Goal: Task Accomplishment & Management: Use online tool/utility

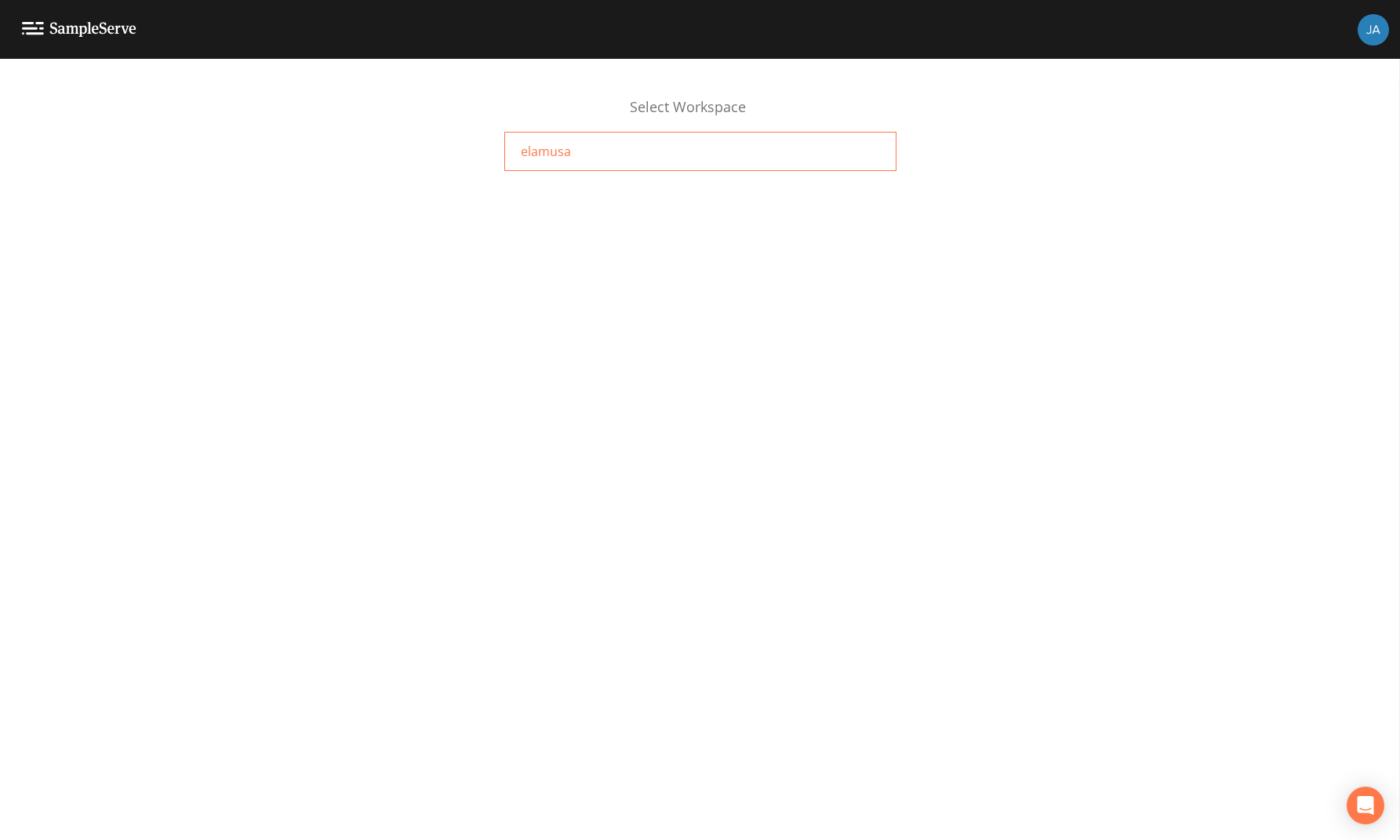
click at [532, 159] on span "elamusa" at bounding box center [546, 151] width 50 height 19
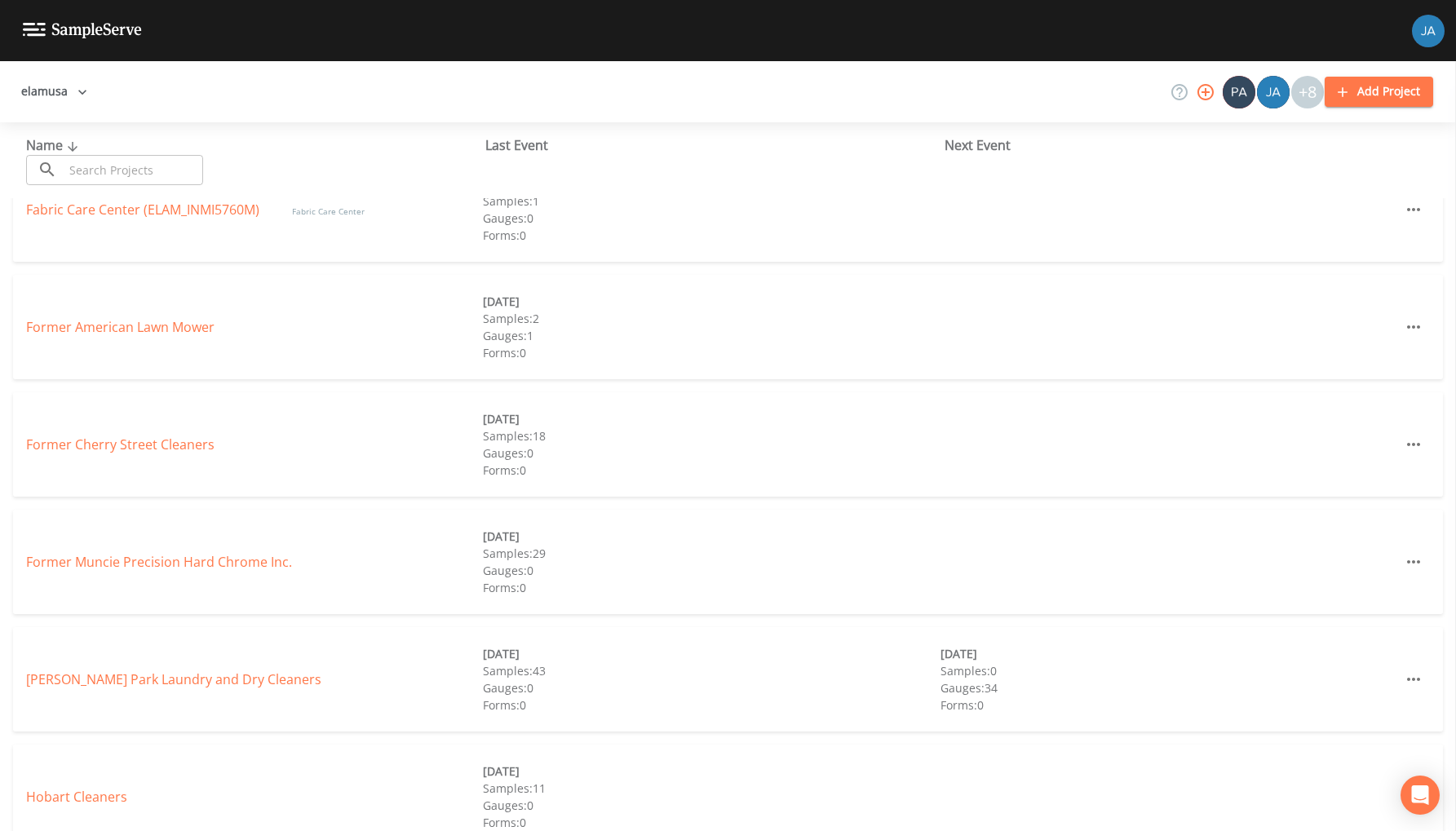
scroll to position [279, 0]
click at [151, 559] on link "Former Muncie Precision Hard Chrome Inc." at bounding box center [158, 559] width 266 height 18
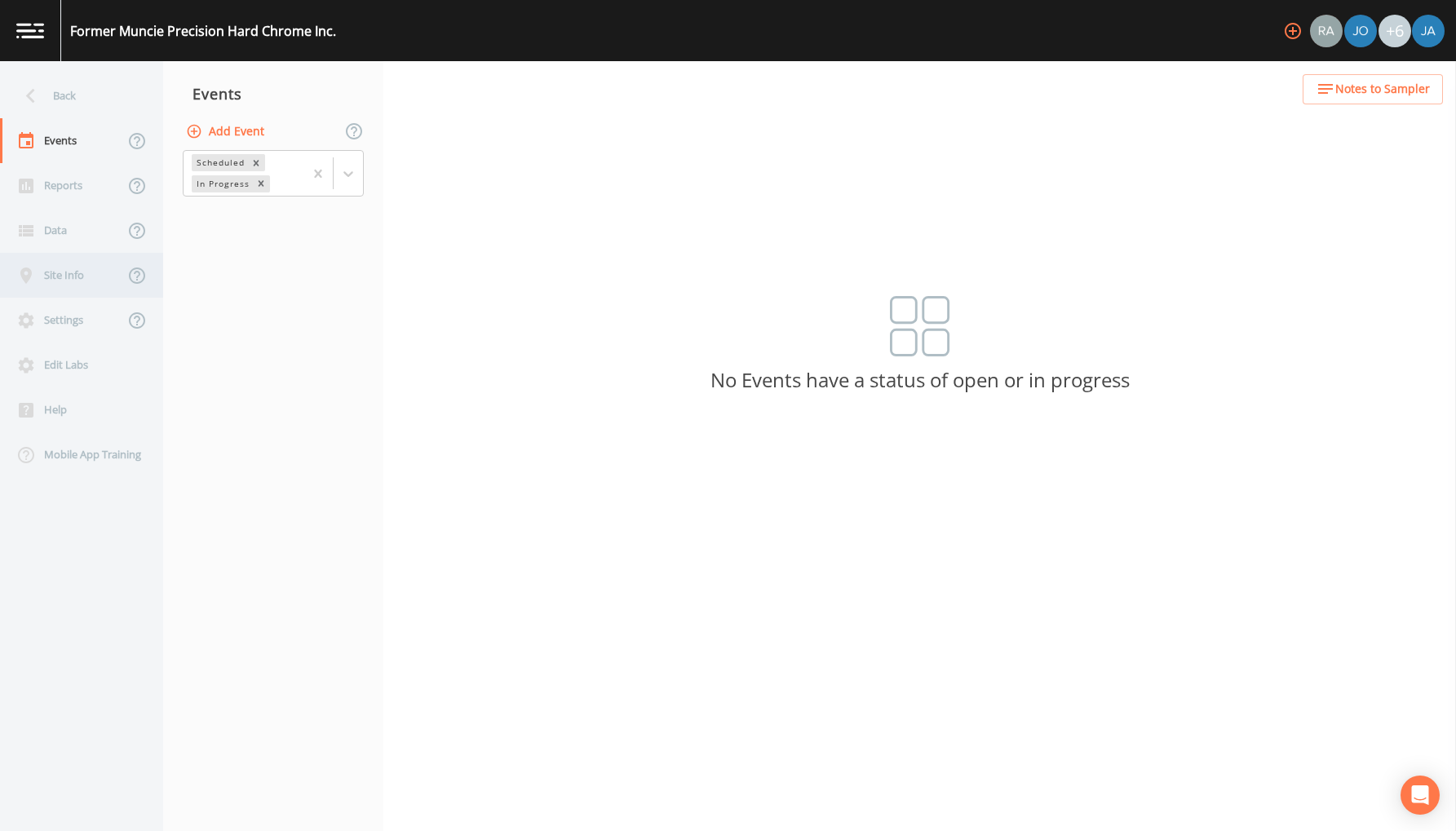
click at [55, 270] on div "Site Info" at bounding box center [62, 276] width 124 height 45
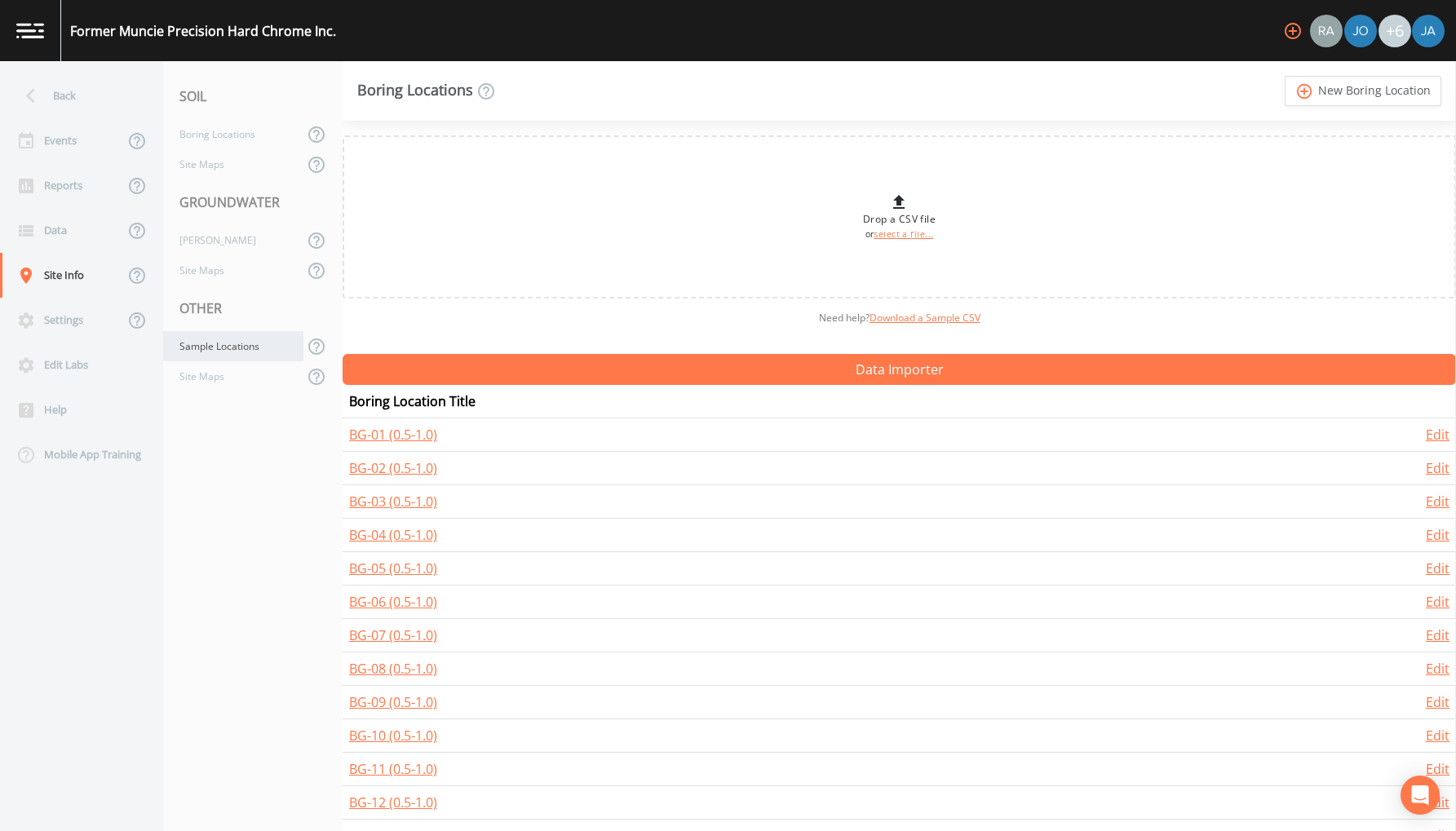
click at [200, 354] on div "Sample Locations" at bounding box center [233, 346] width 140 height 30
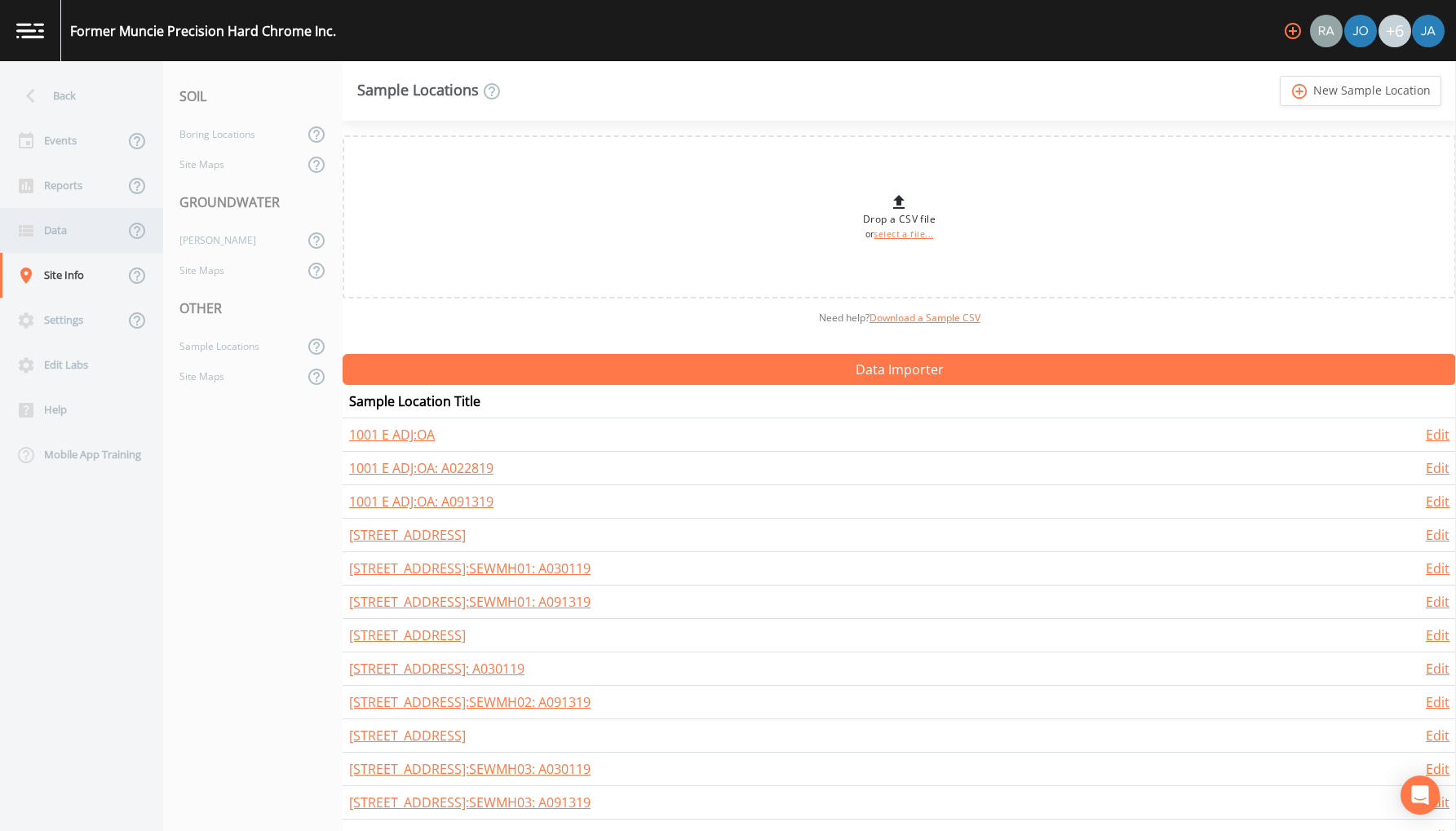
click at [58, 236] on div "Data" at bounding box center [62, 231] width 124 height 45
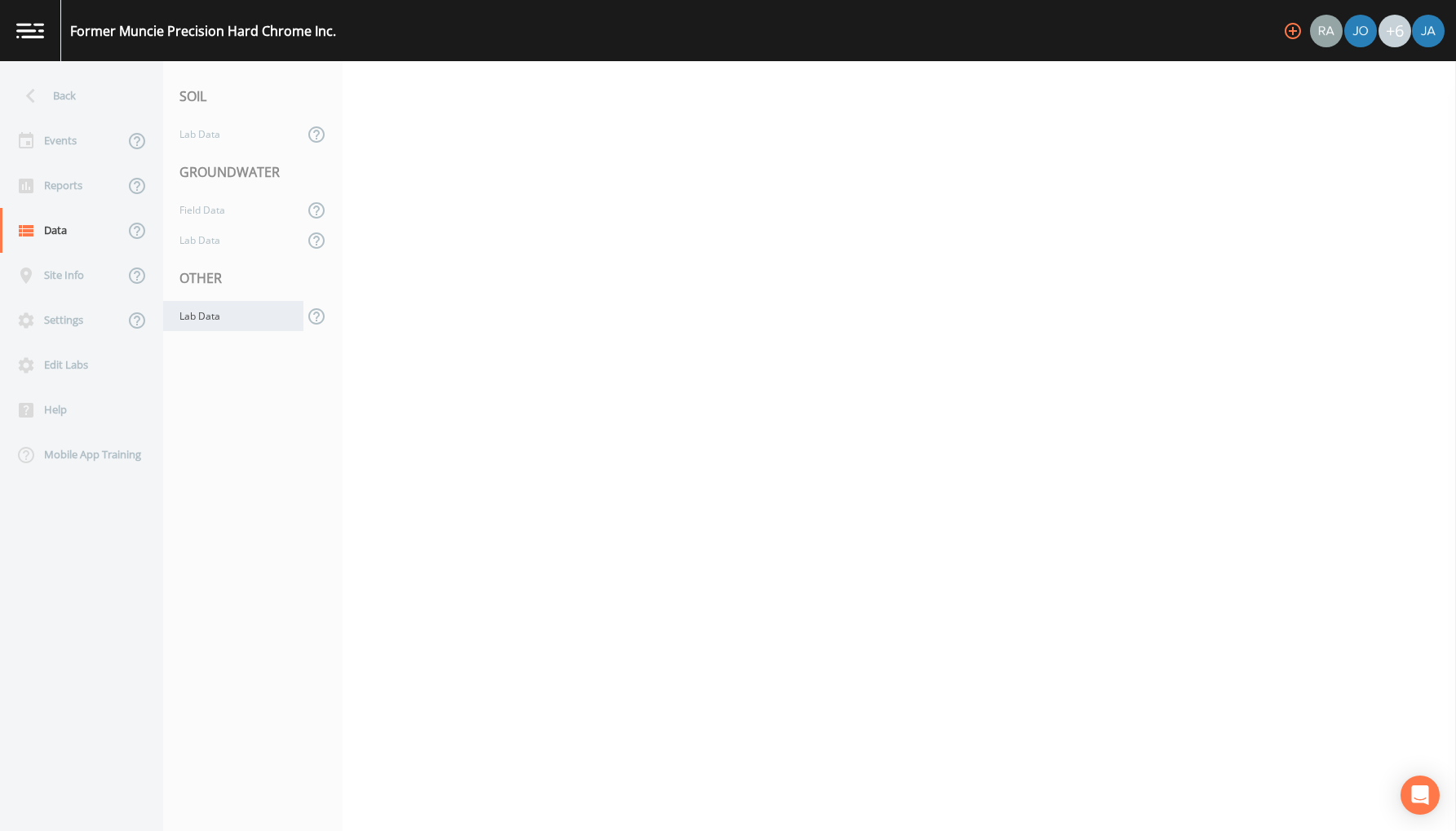
click at [192, 325] on div "Lab Data" at bounding box center [233, 317] width 140 height 30
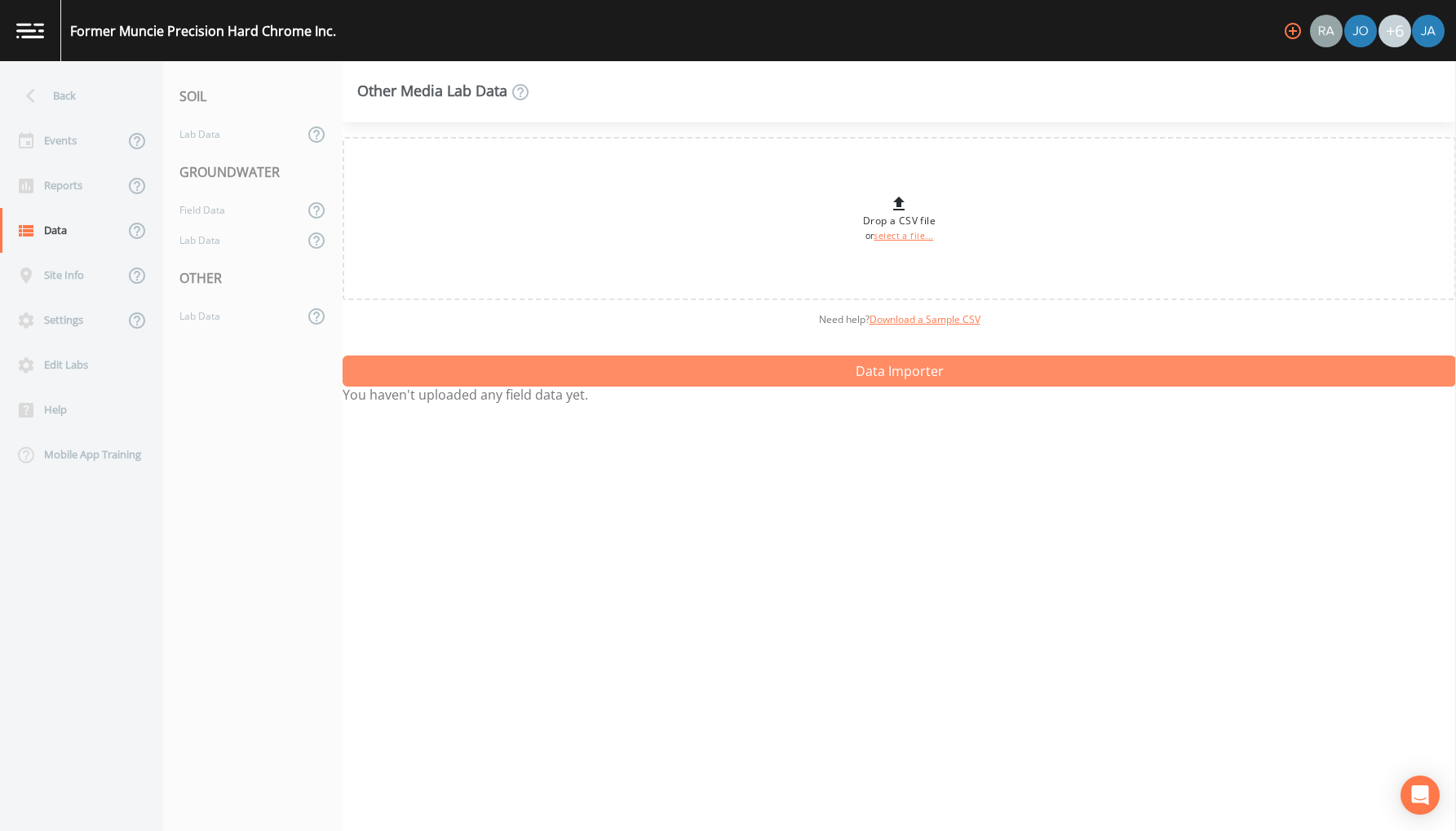
click at [713, 376] on button "Data Importer" at bounding box center [899, 371] width 1113 height 31
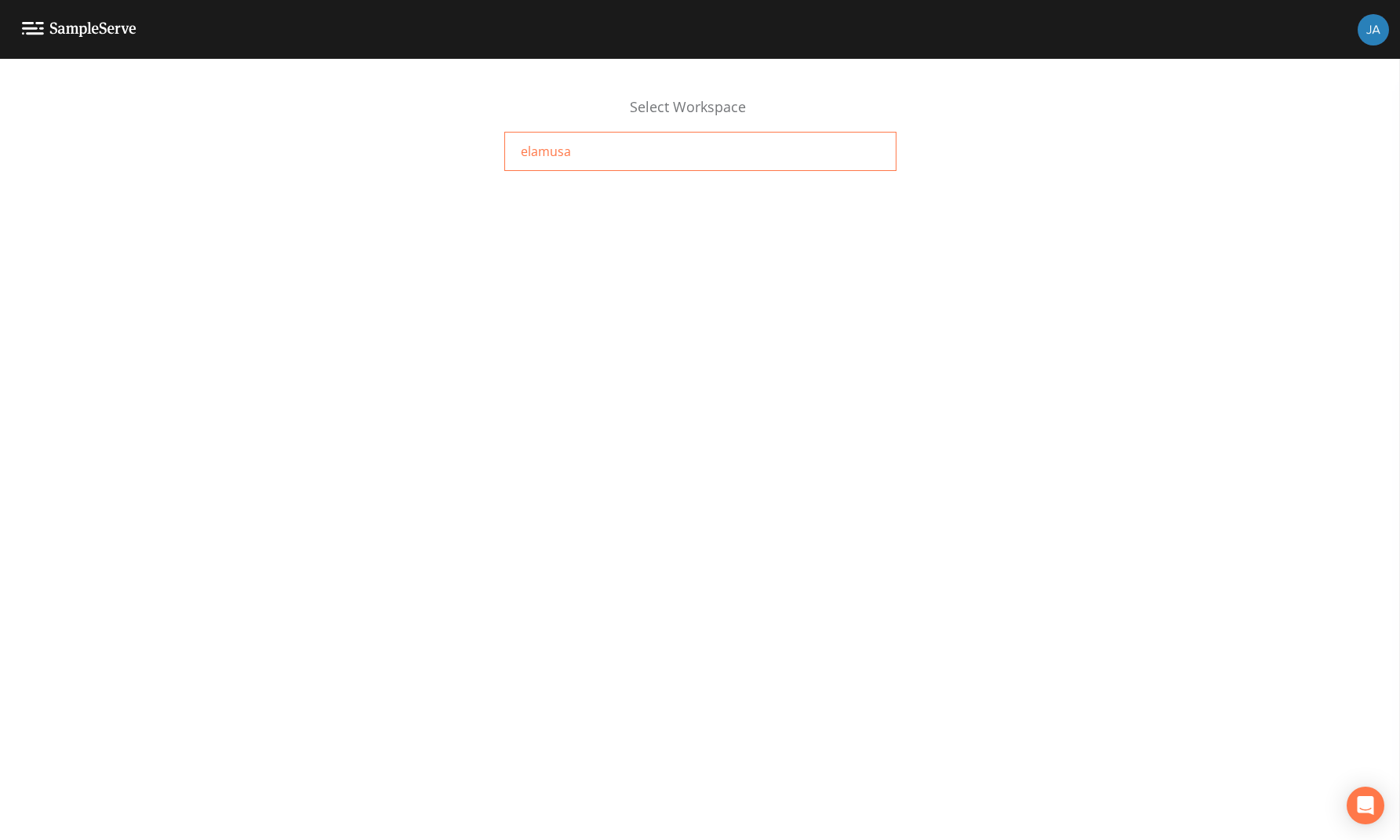
click at [533, 152] on span "elamusa" at bounding box center [546, 151] width 50 height 19
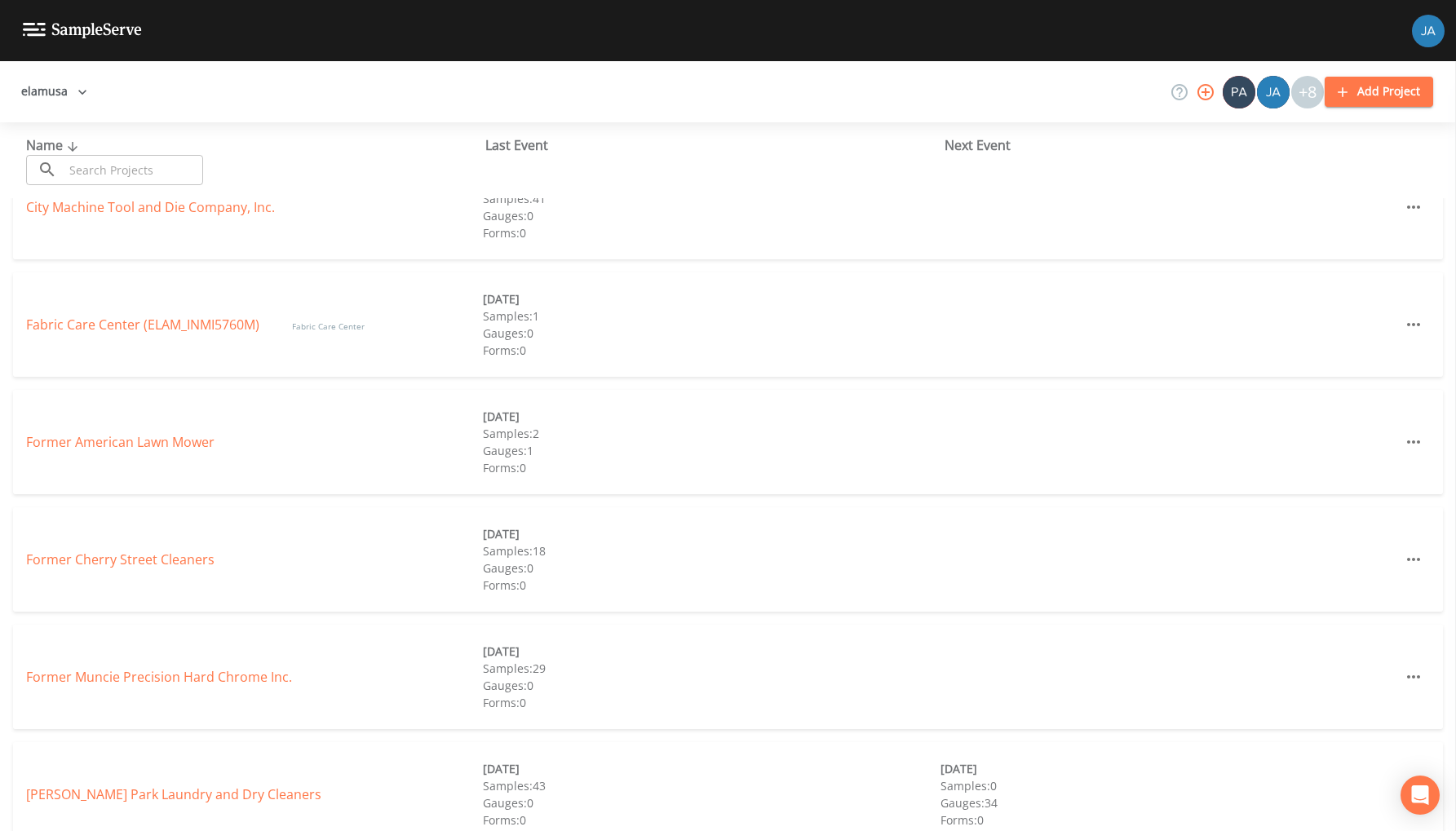
scroll to position [169, 0]
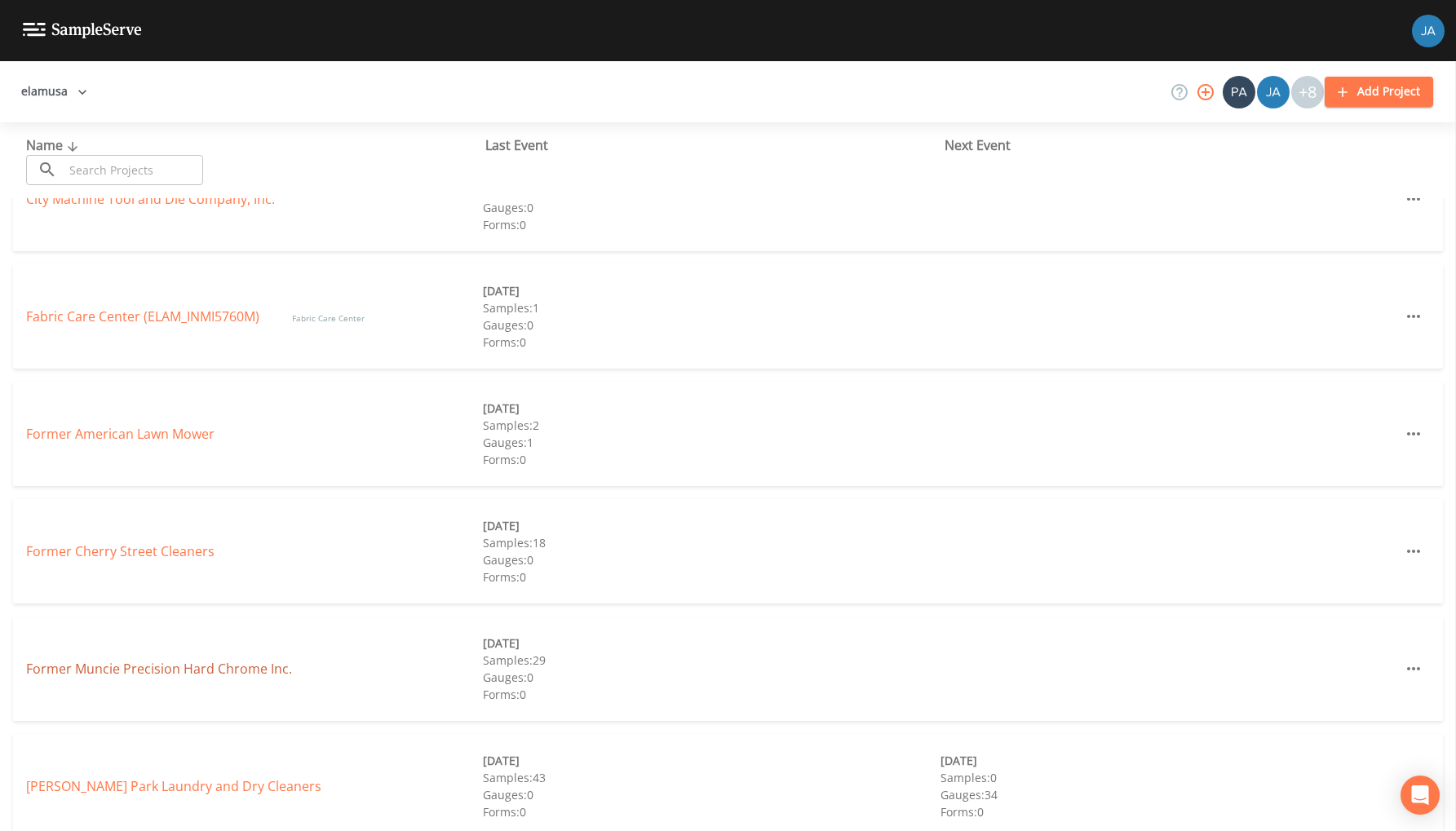
click at [112, 670] on link "Former Muncie Precision Hard Chrome Inc." at bounding box center [158, 669] width 266 height 18
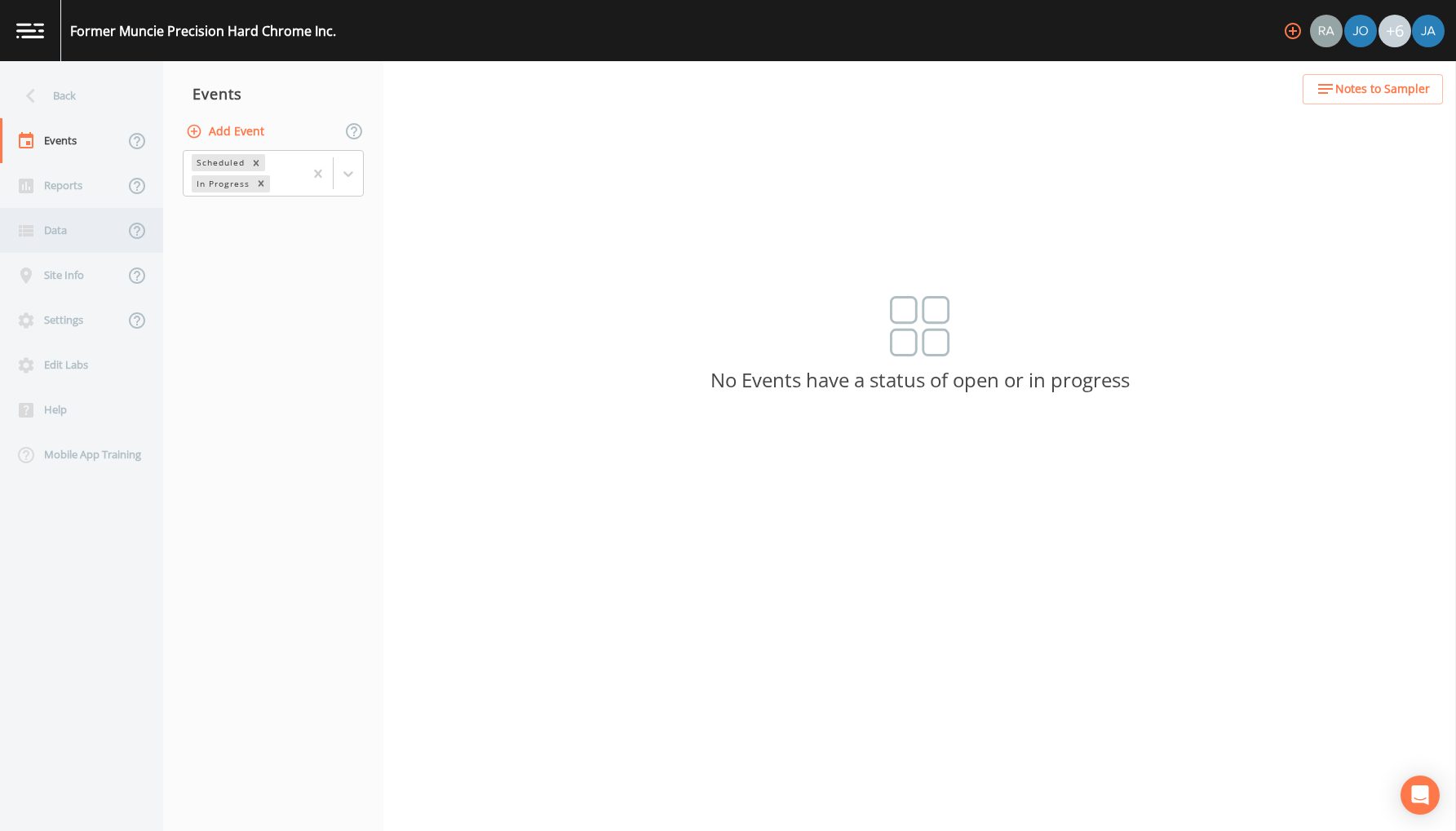
click at [56, 236] on div "Data" at bounding box center [62, 231] width 124 height 45
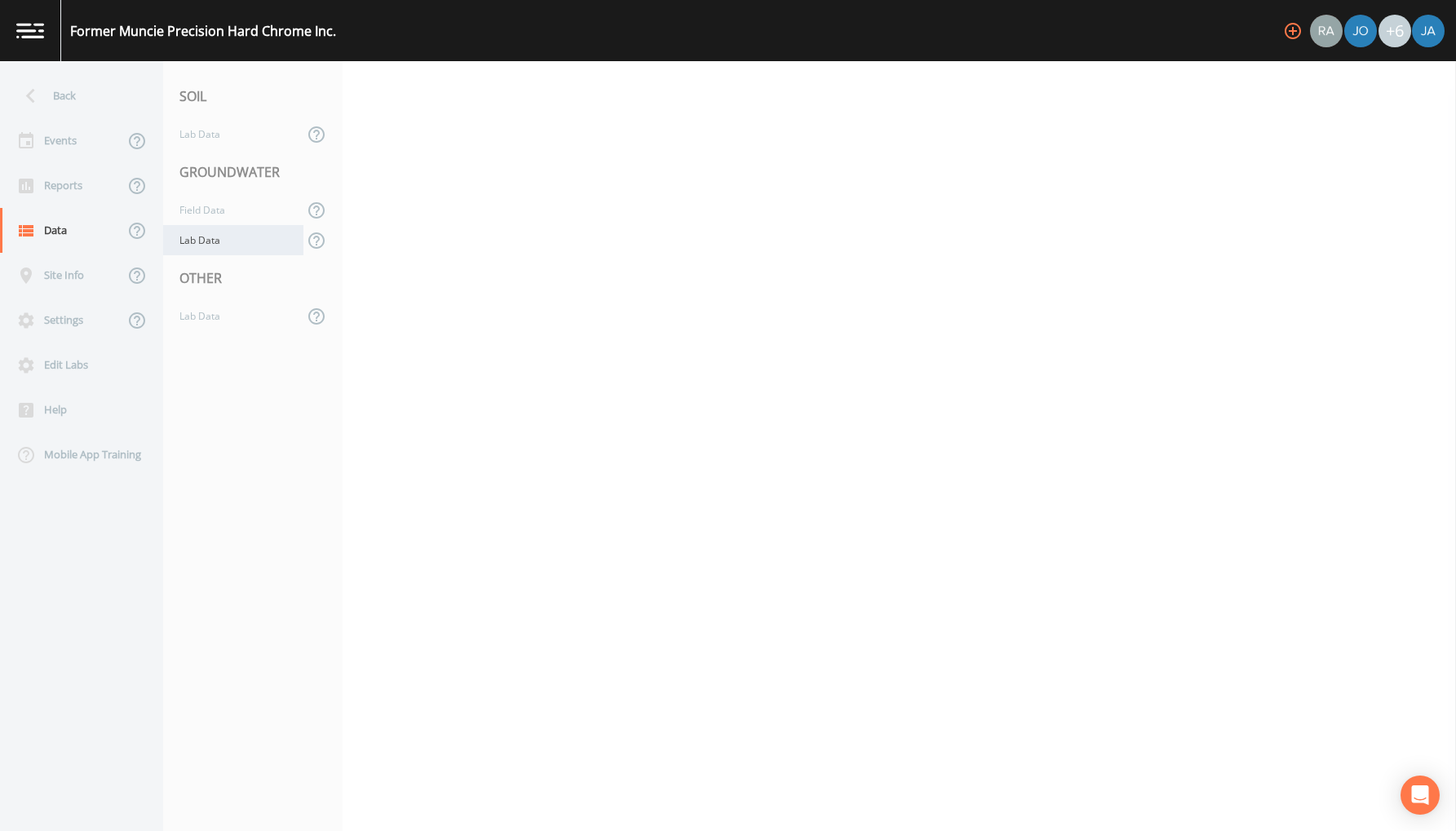
click at [199, 242] on div "Lab Data" at bounding box center [233, 241] width 140 height 30
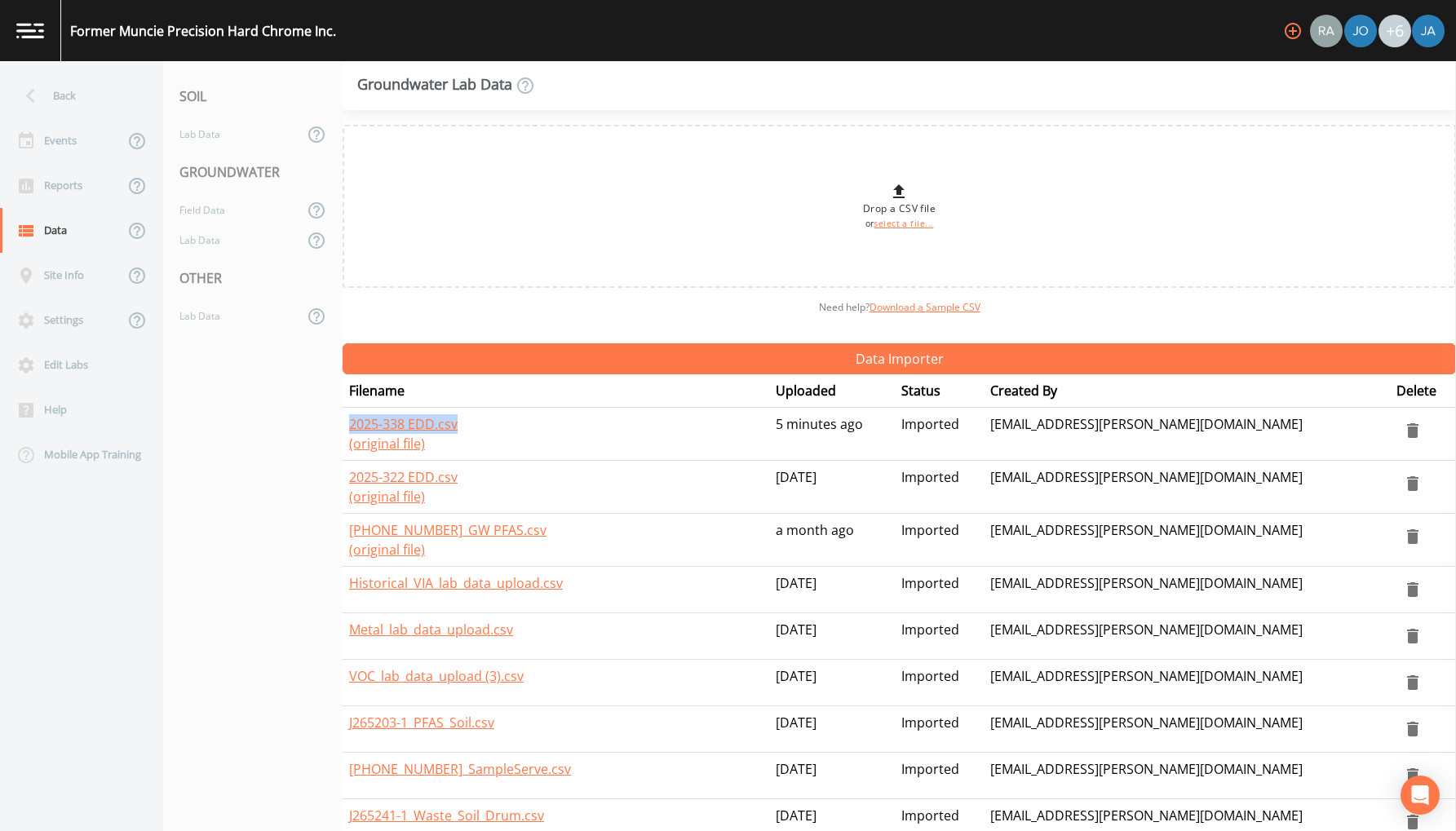
drag, startPoint x: 344, startPoint y: 422, endPoint x: 475, endPoint y: 428, distance: 131.1
click at [474, 428] on td "2025-338 EDD.csv (original file)" at bounding box center [555, 434] width 427 height 53
copy link "2025-338 EDD.csv"
